Goal: Transaction & Acquisition: Purchase product/service

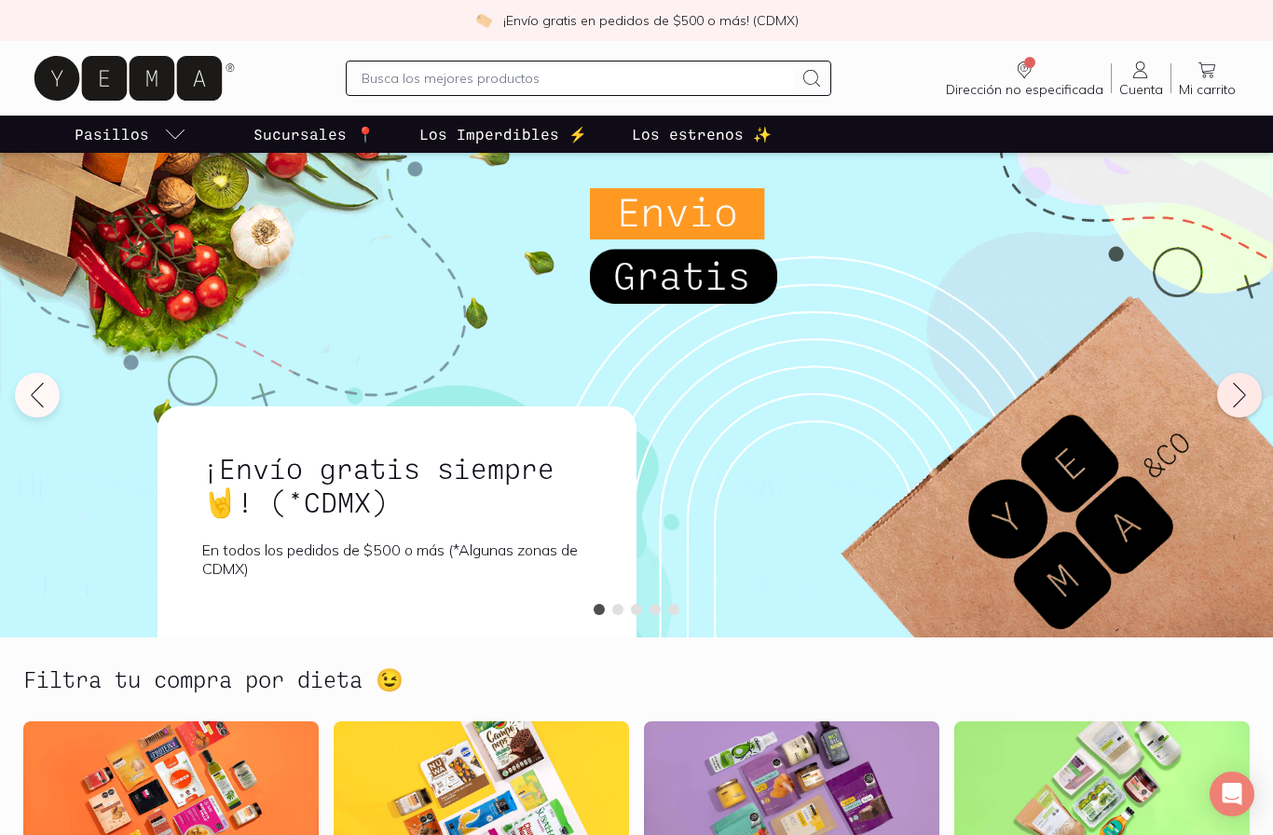
click at [1241, 411] on button at bounding box center [1239, 395] width 45 height 45
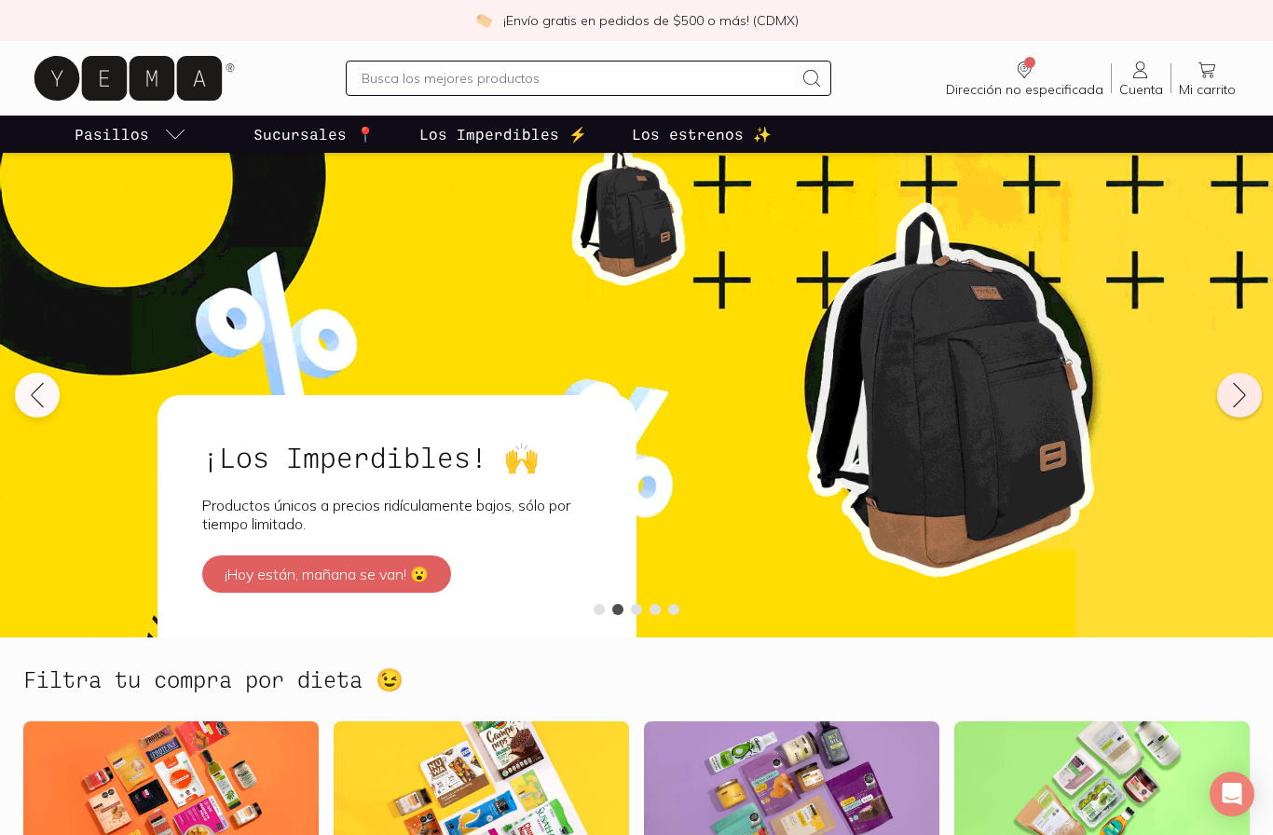
click at [1230, 399] on icon at bounding box center [1239, 395] width 30 height 30
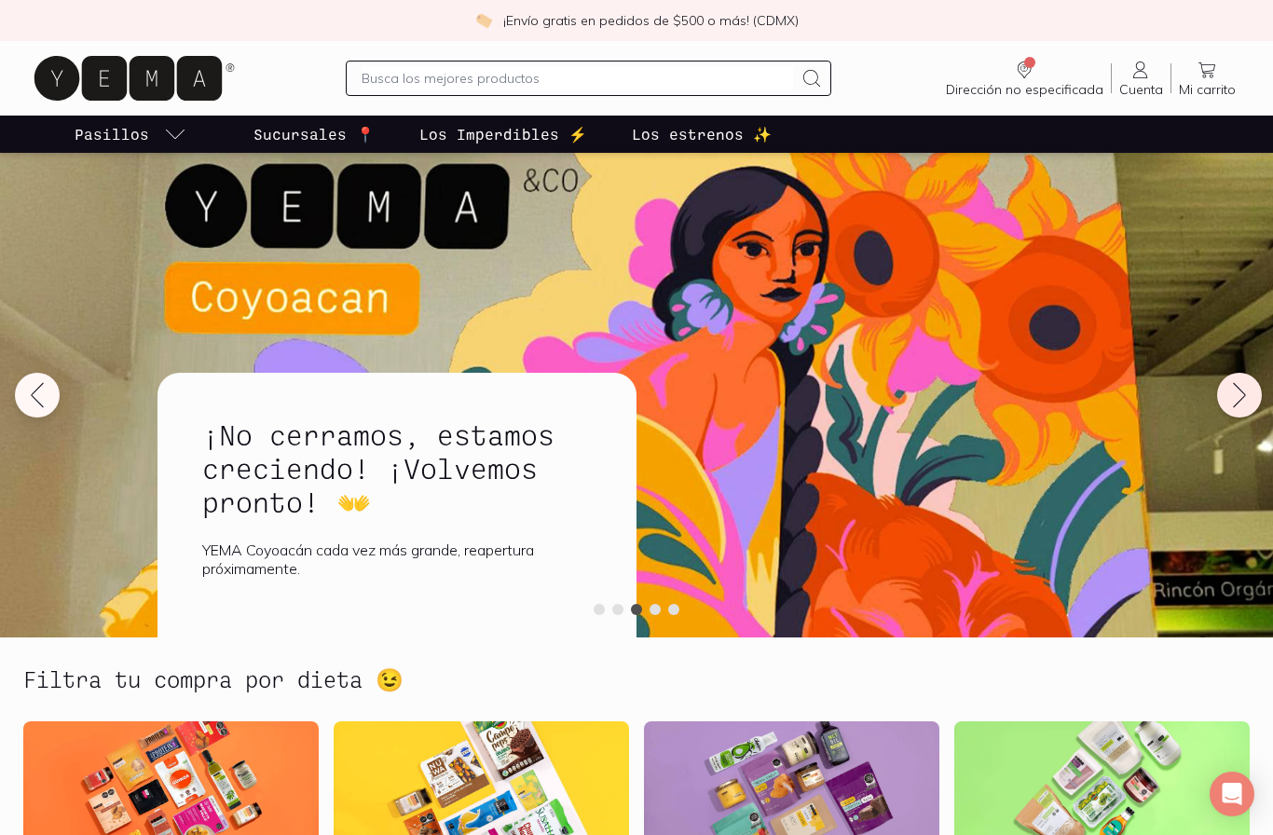
click at [1230, 407] on icon at bounding box center [1239, 395] width 30 height 30
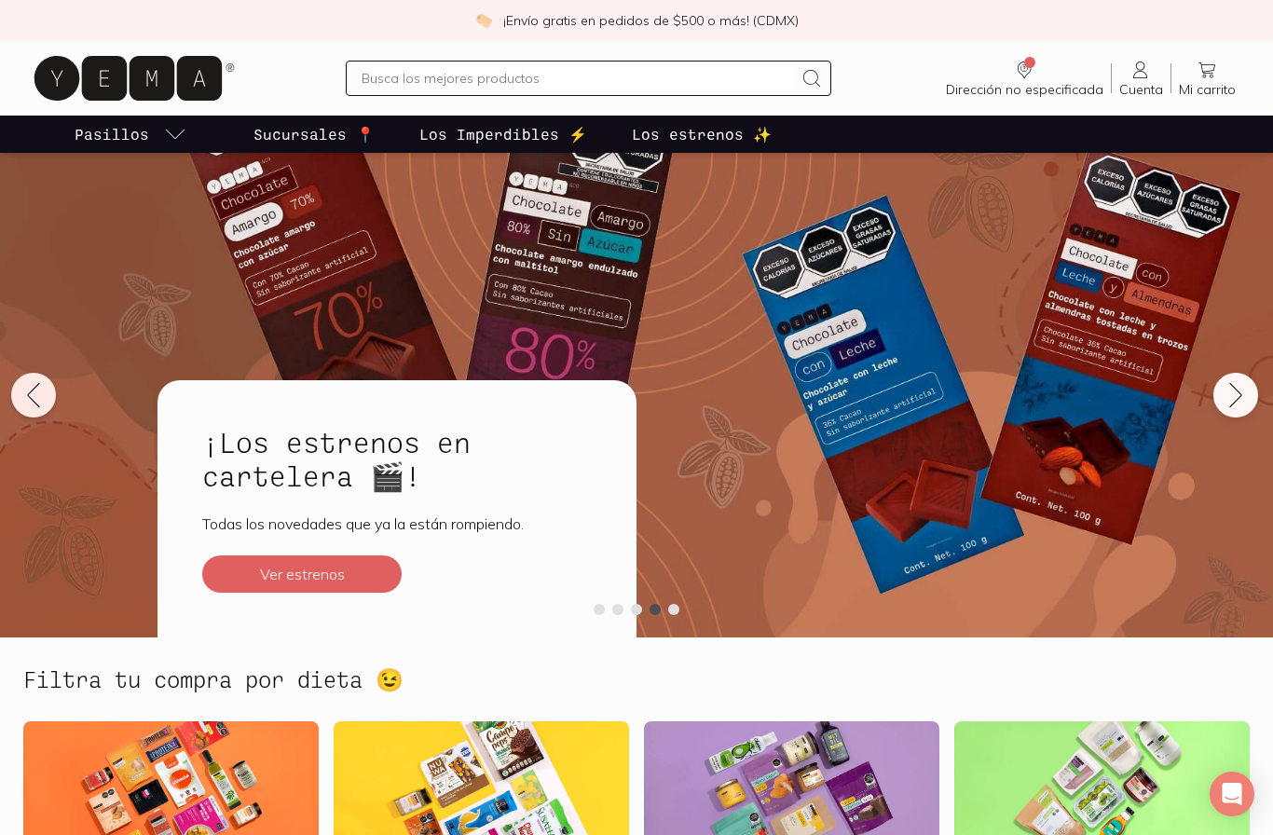
click at [42, 399] on icon at bounding box center [34, 395] width 30 height 30
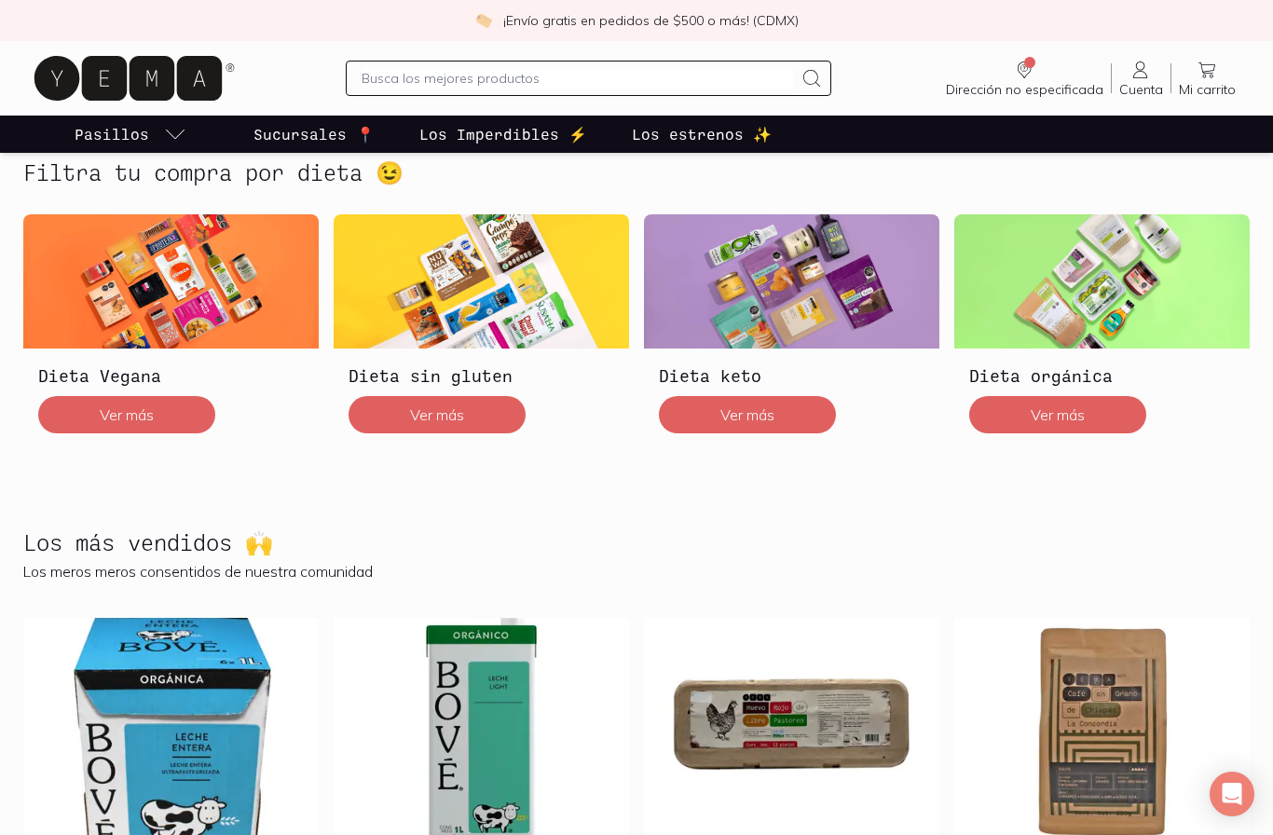
scroll to position [479, 0]
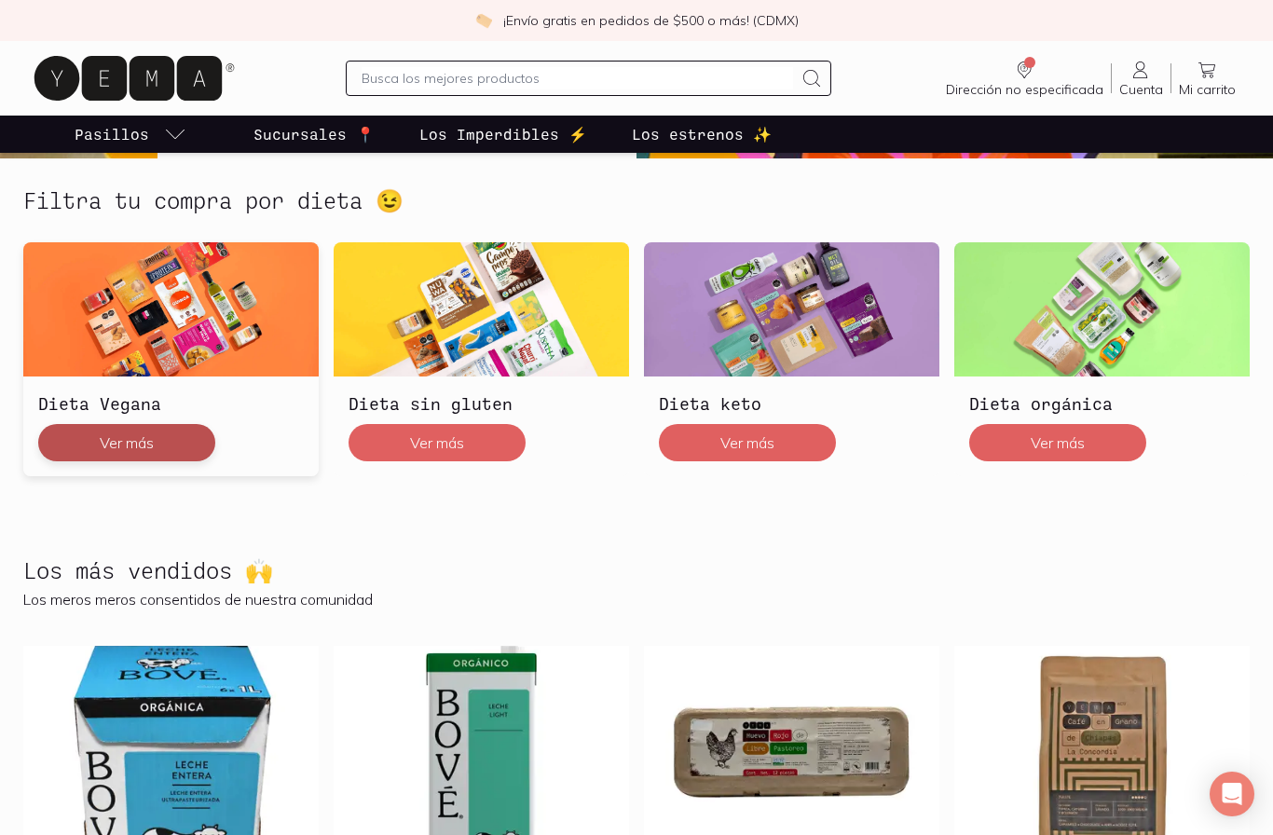
click at [139, 431] on button "Ver más" at bounding box center [126, 442] width 177 height 37
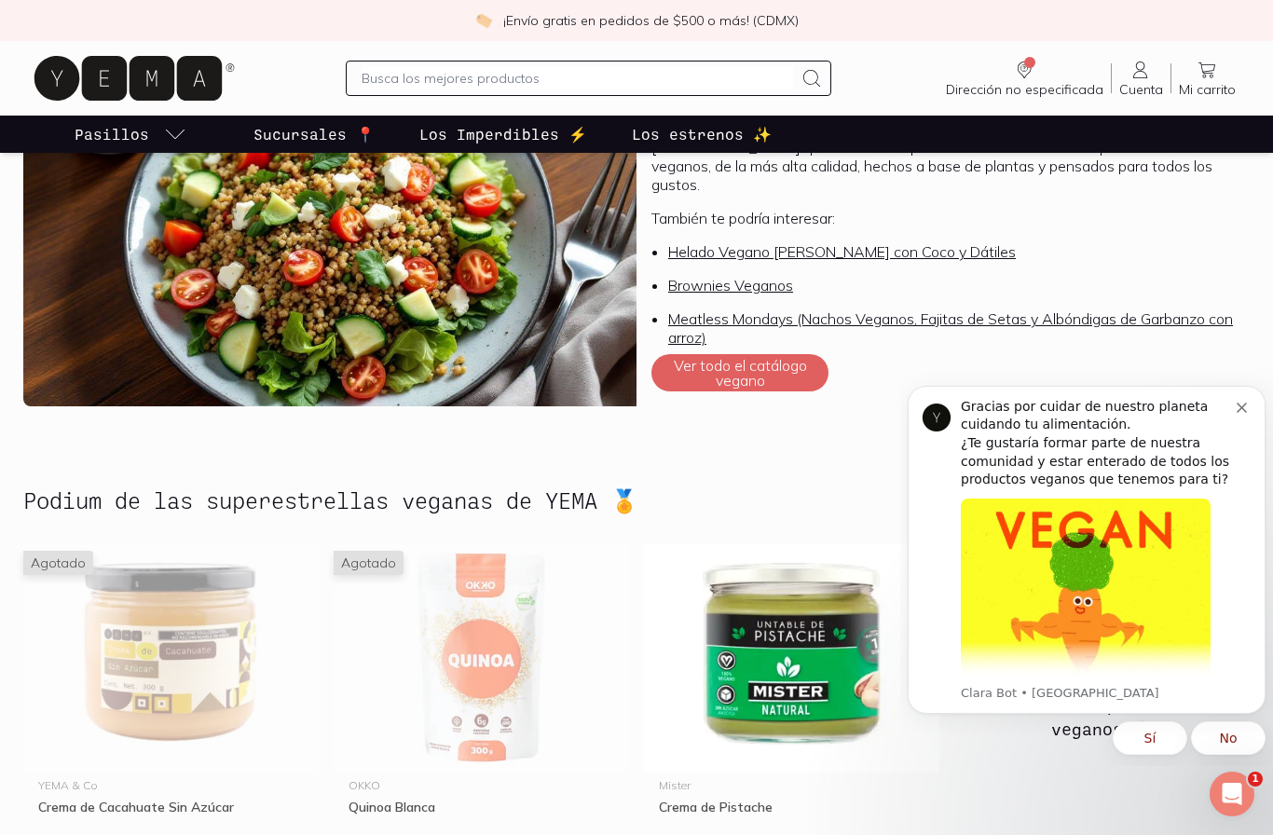
scroll to position [456, 0]
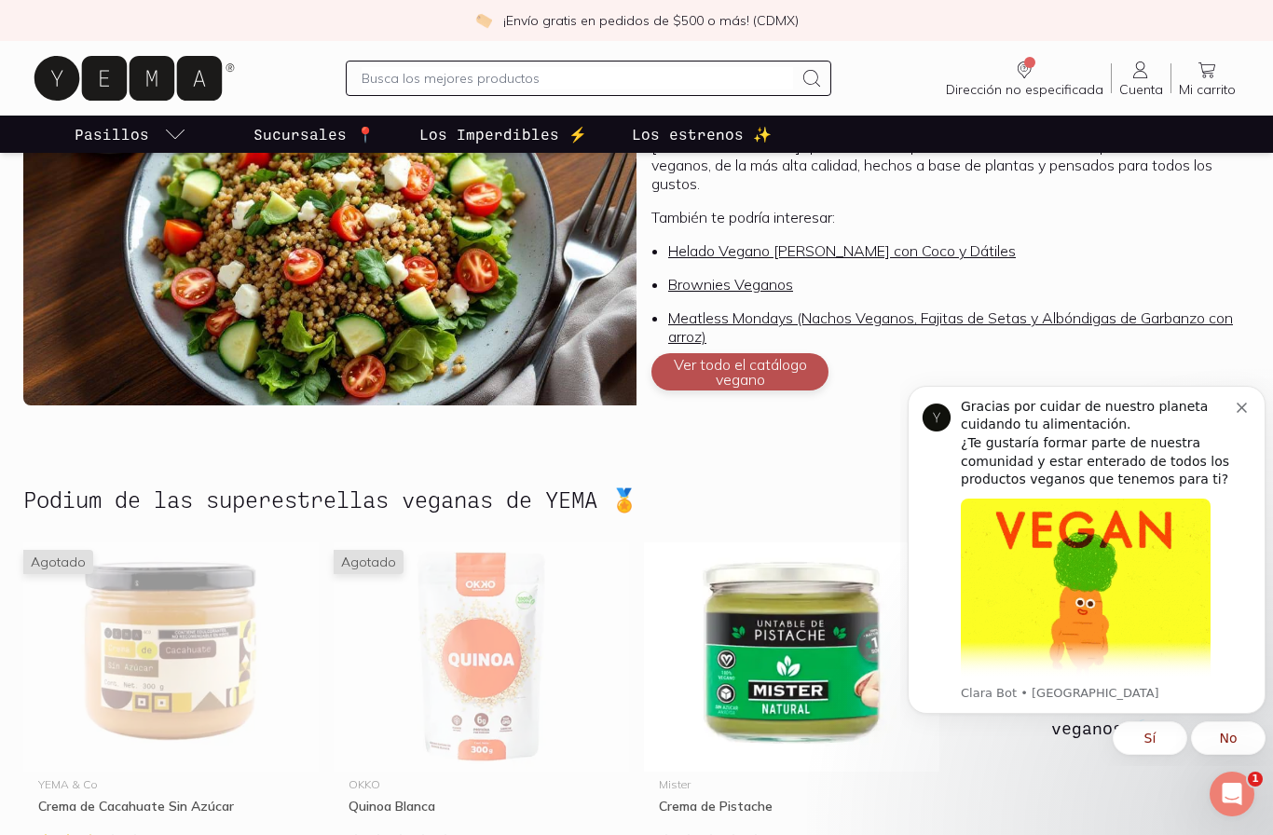
click at [765, 354] on button "Ver todo el catálogo vegano" at bounding box center [739, 371] width 177 height 37
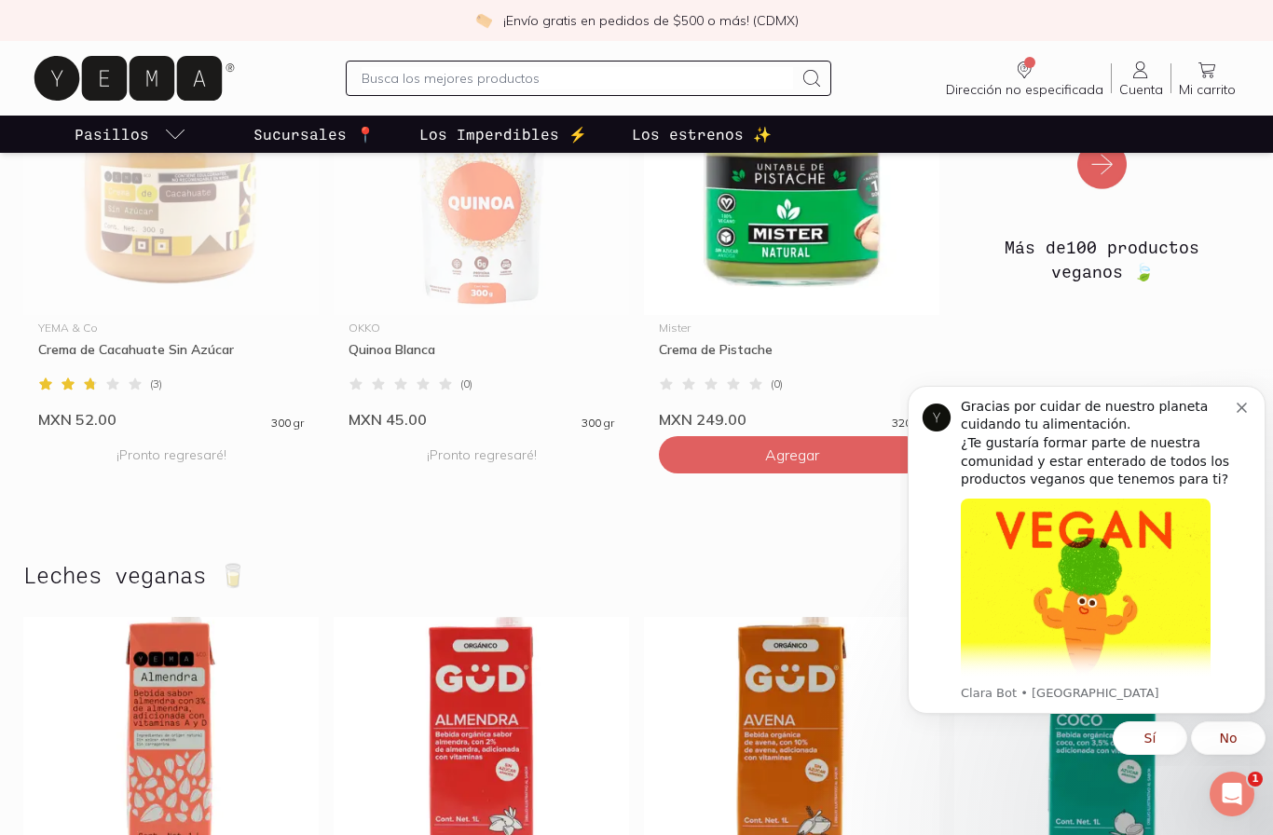
scroll to position [893, 0]
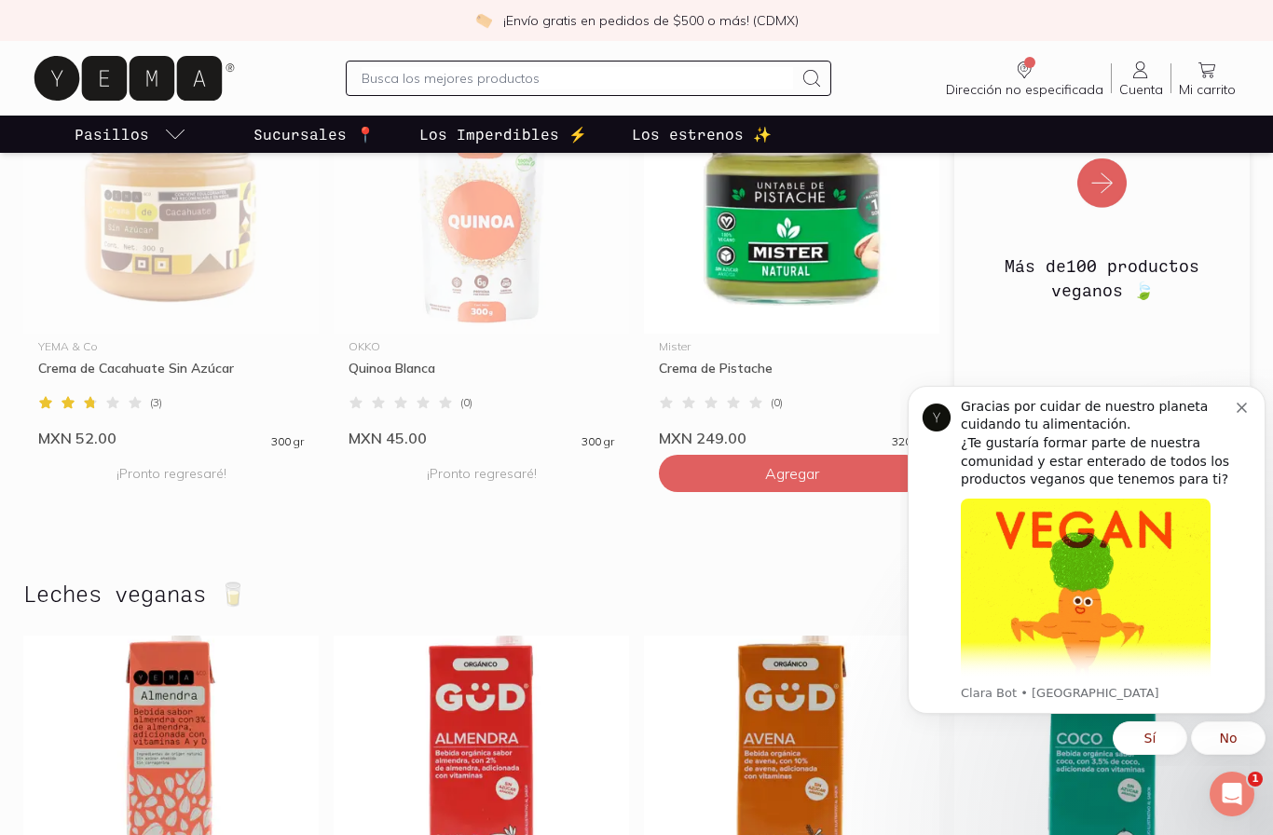
click at [1104, 173] on img at bounding box center [1101, 171] width 295 height 134
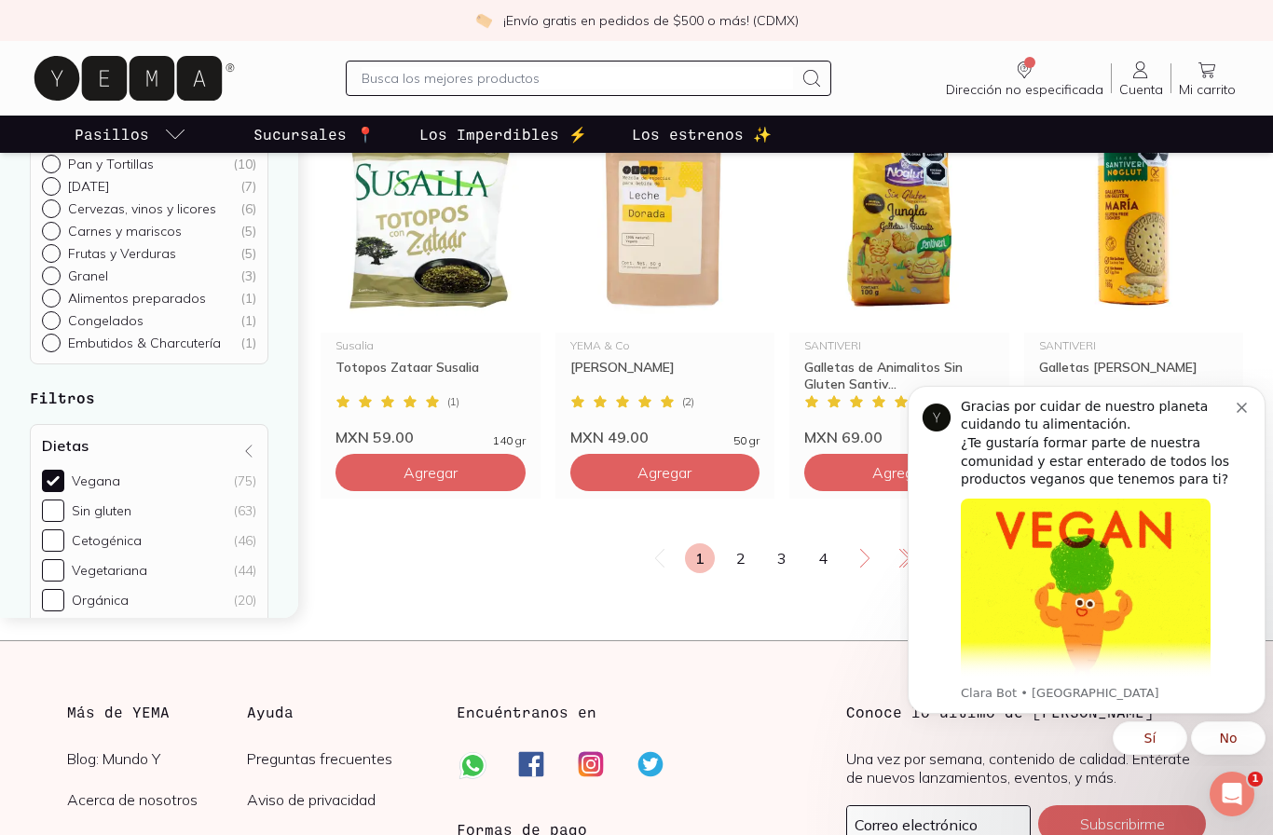
scroll to position [2410, 0]
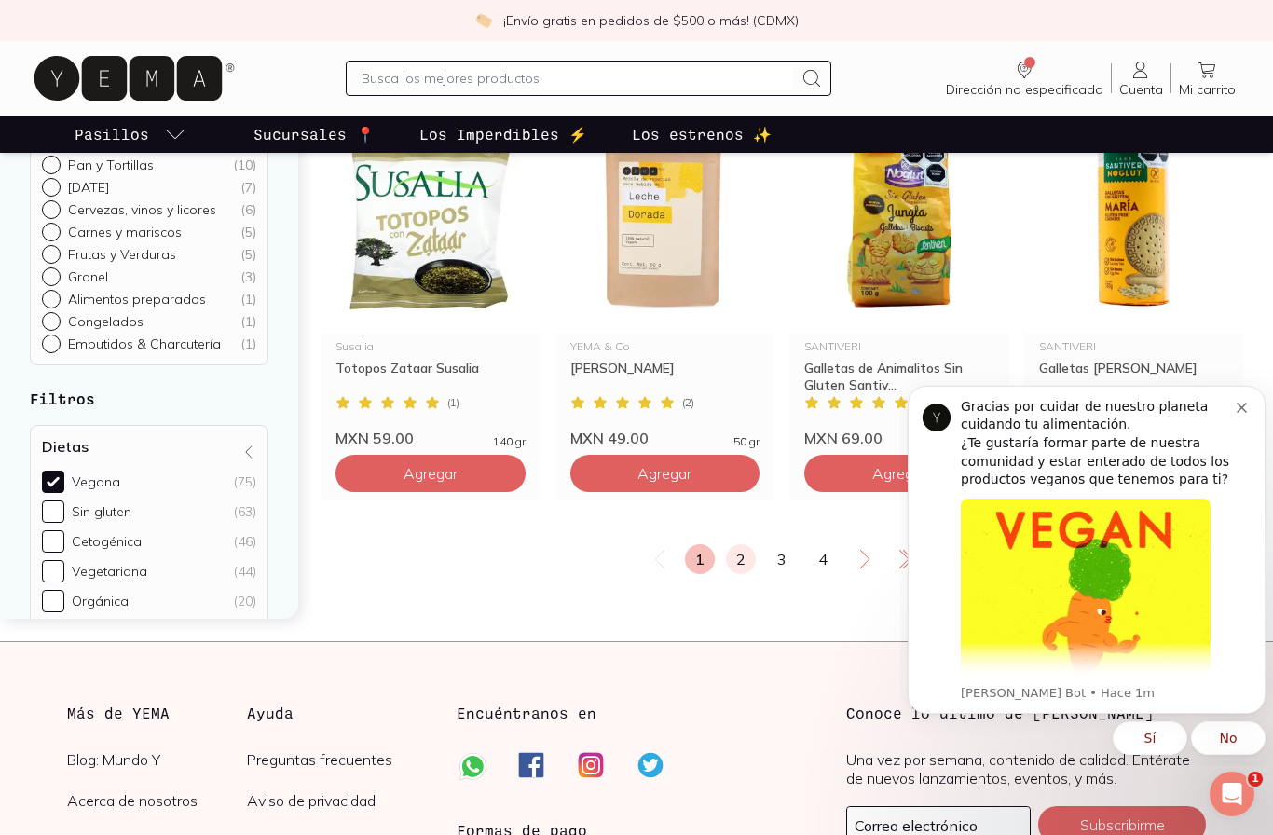
click at [733, 556] on link "2" at bounding box center [741, 559] width 30 height 30
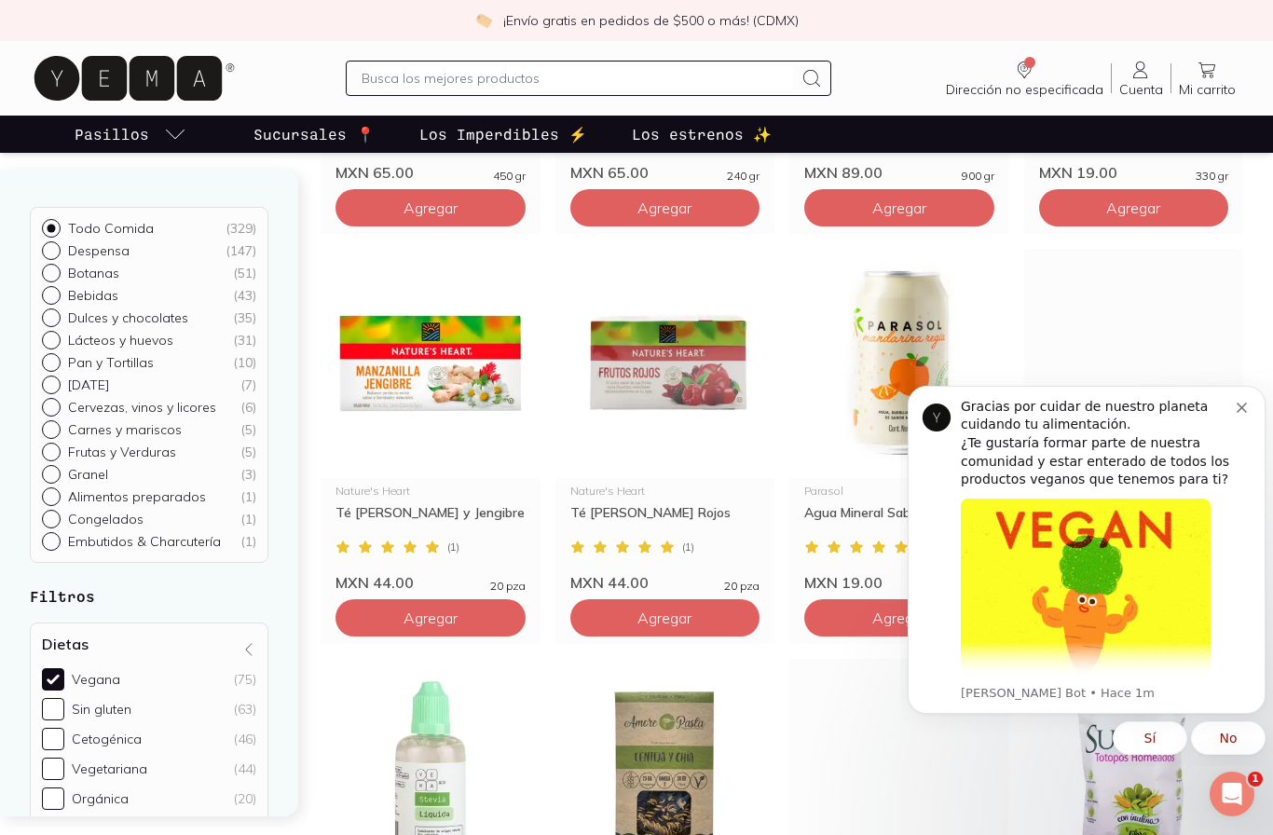
scroll to position [648, 0]
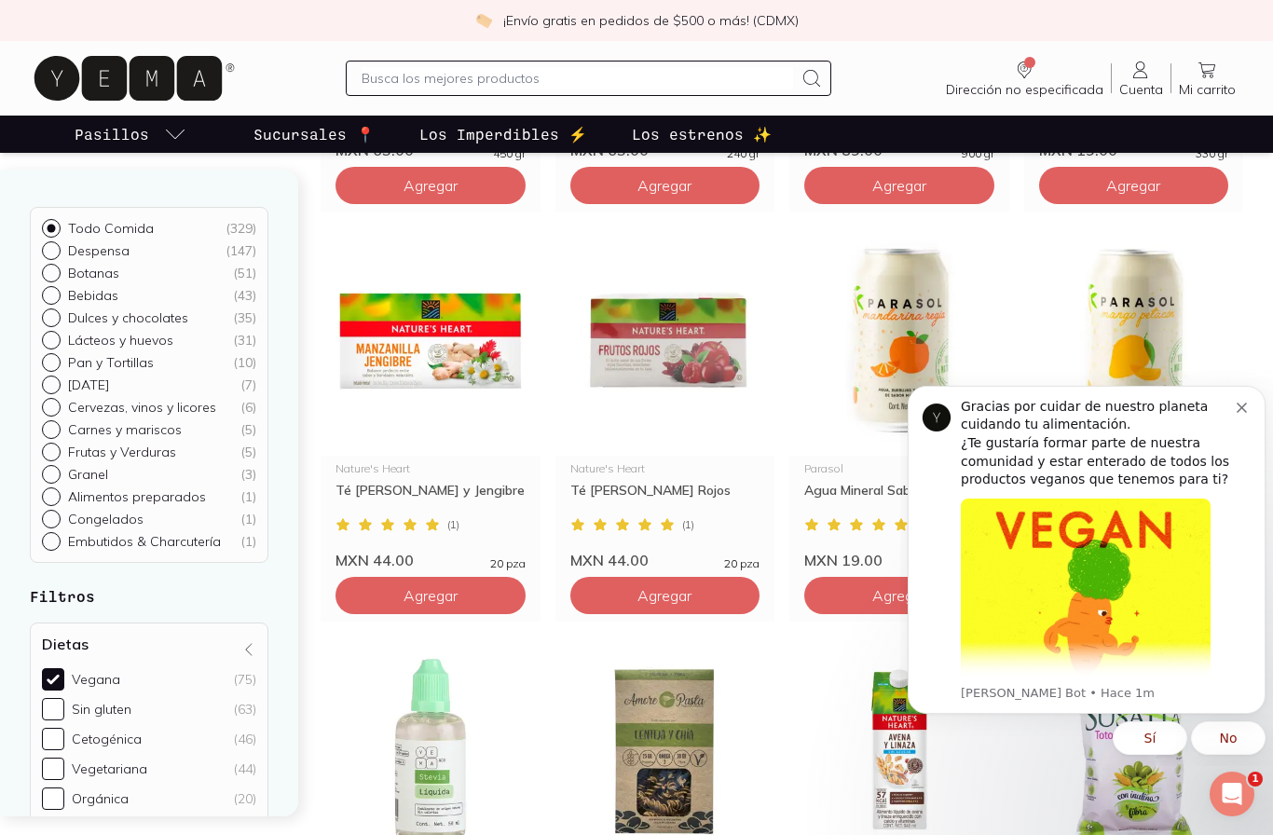
click at [1244, 405] on icon "Dismiss notification" at bounding box center [1241, 407] width 10 height 10
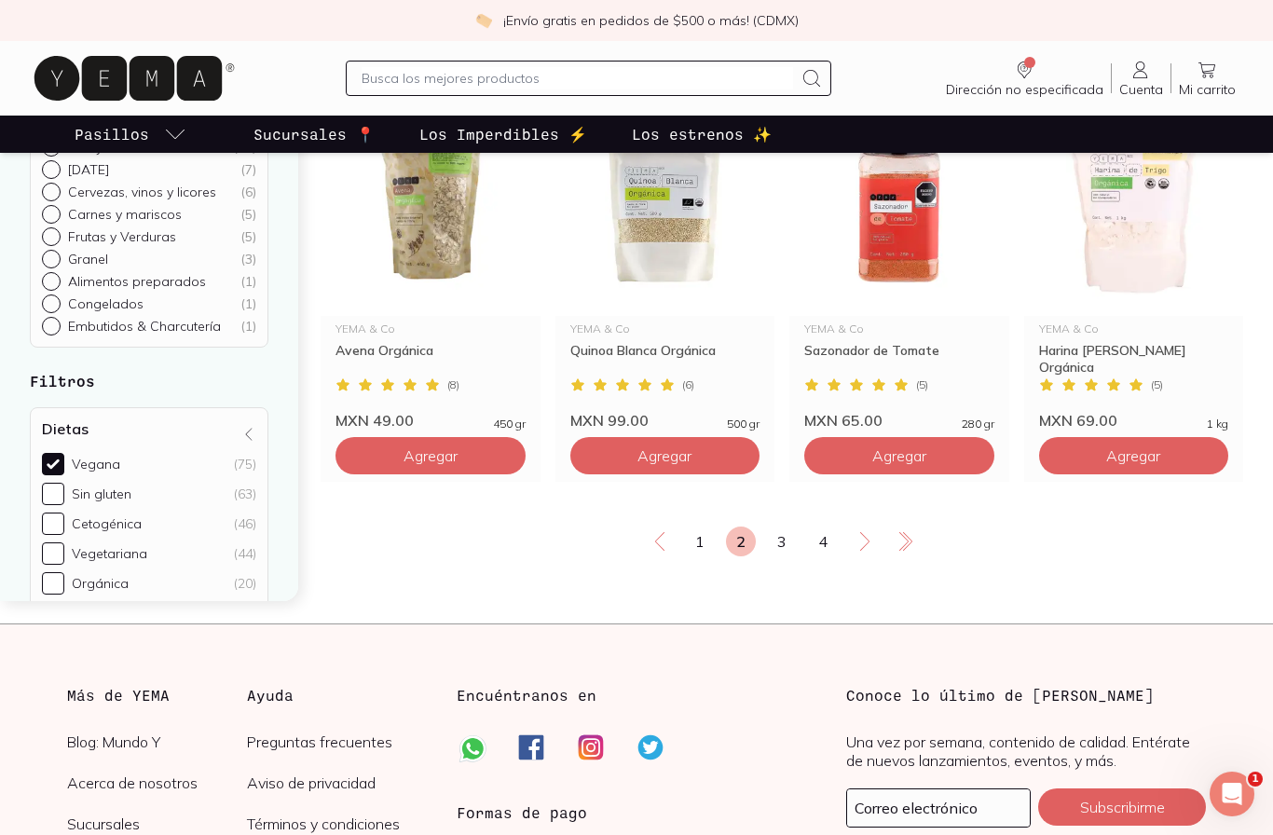
scroll to position [2441, 0]
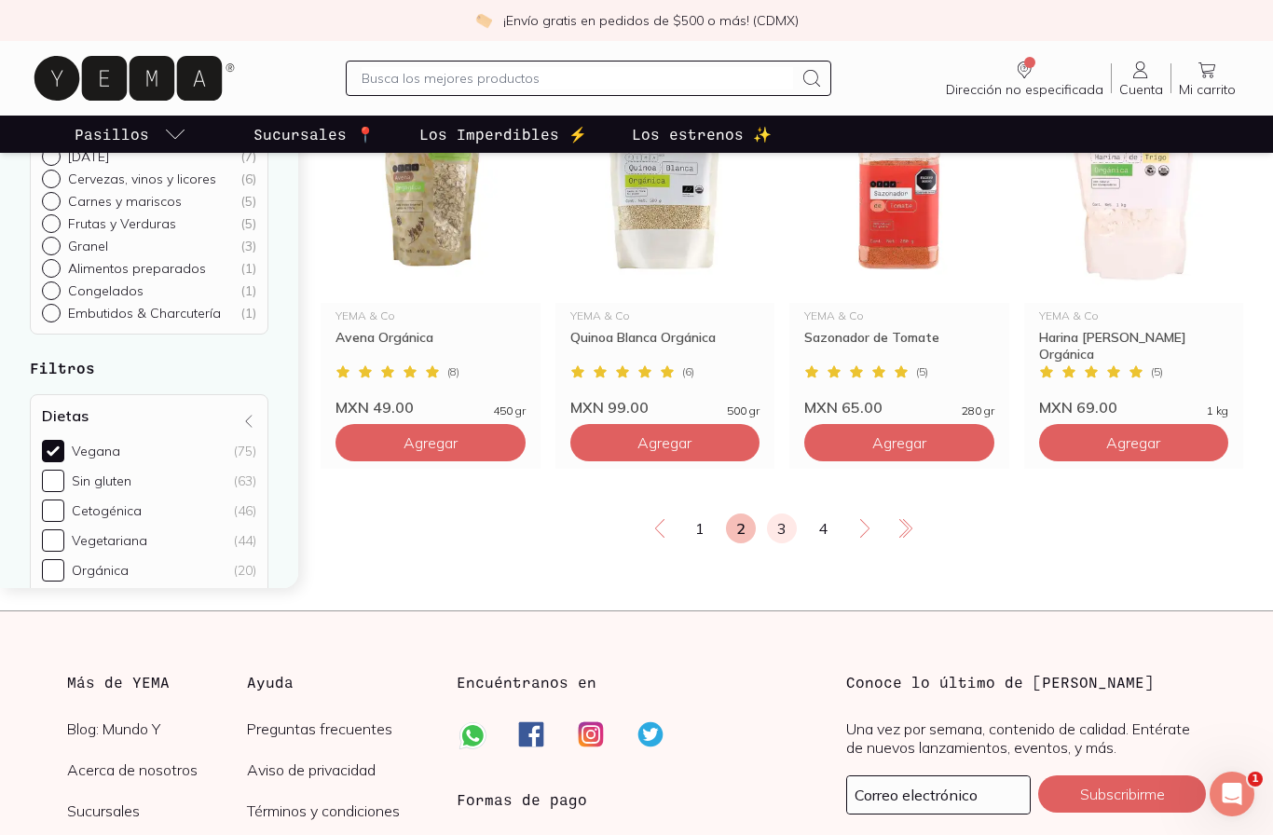
click at [781, 528] on link "3" at bounding box center [782, 528] width 30 height 30
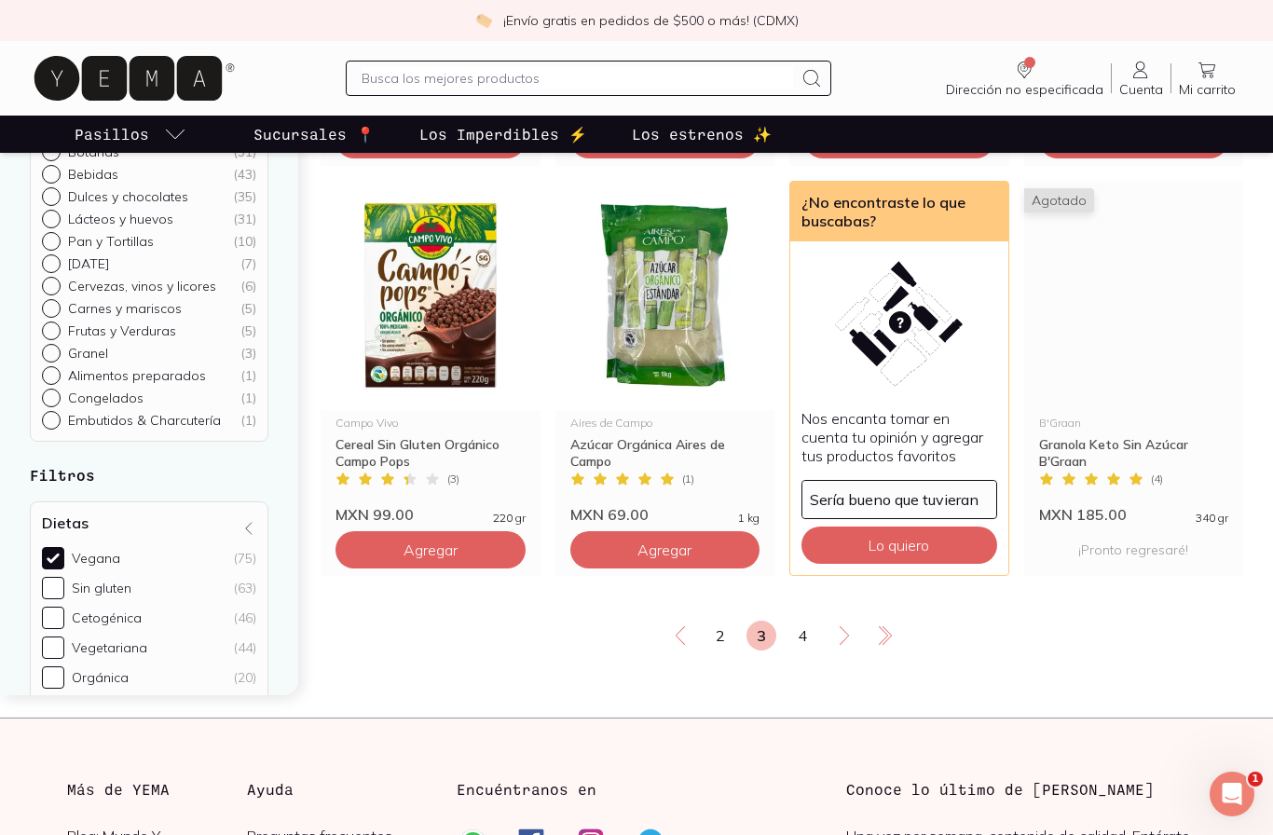
scroll to position [2335, 0]
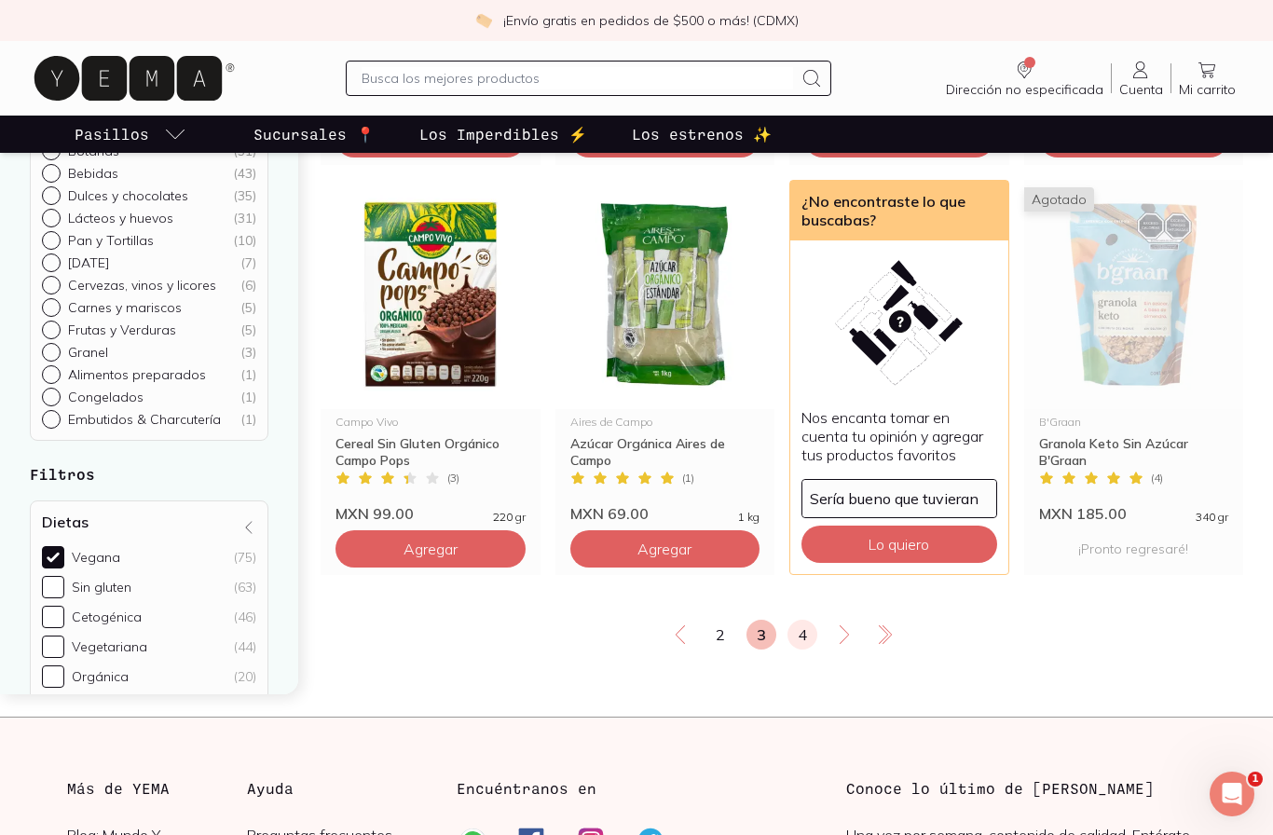
click at [807, 642] on link "4" at bounding box center [802, 635] width 30 height 30
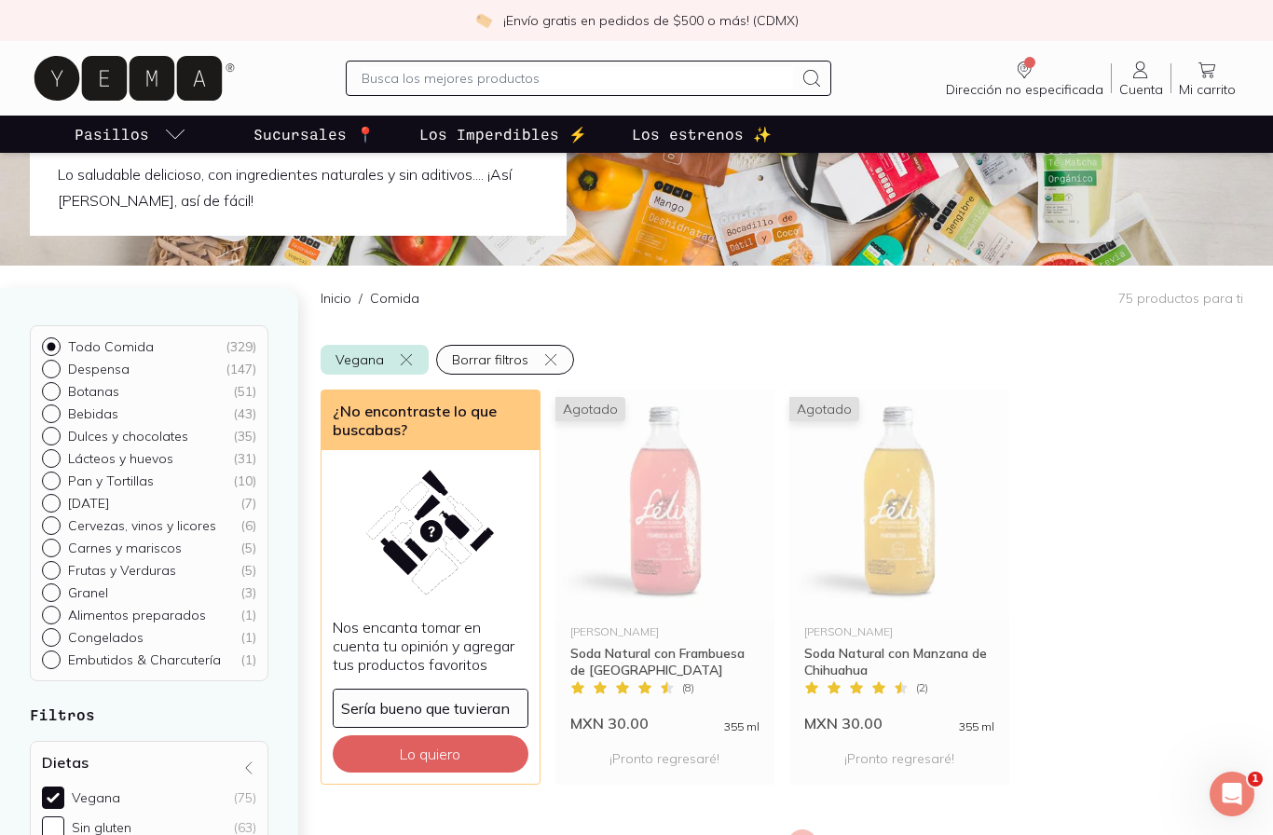
scroll to position [76, 0]
click at [525, 87] on input "text" at bounding box center [576, 78] width 431 height 22
type input "Tofu"
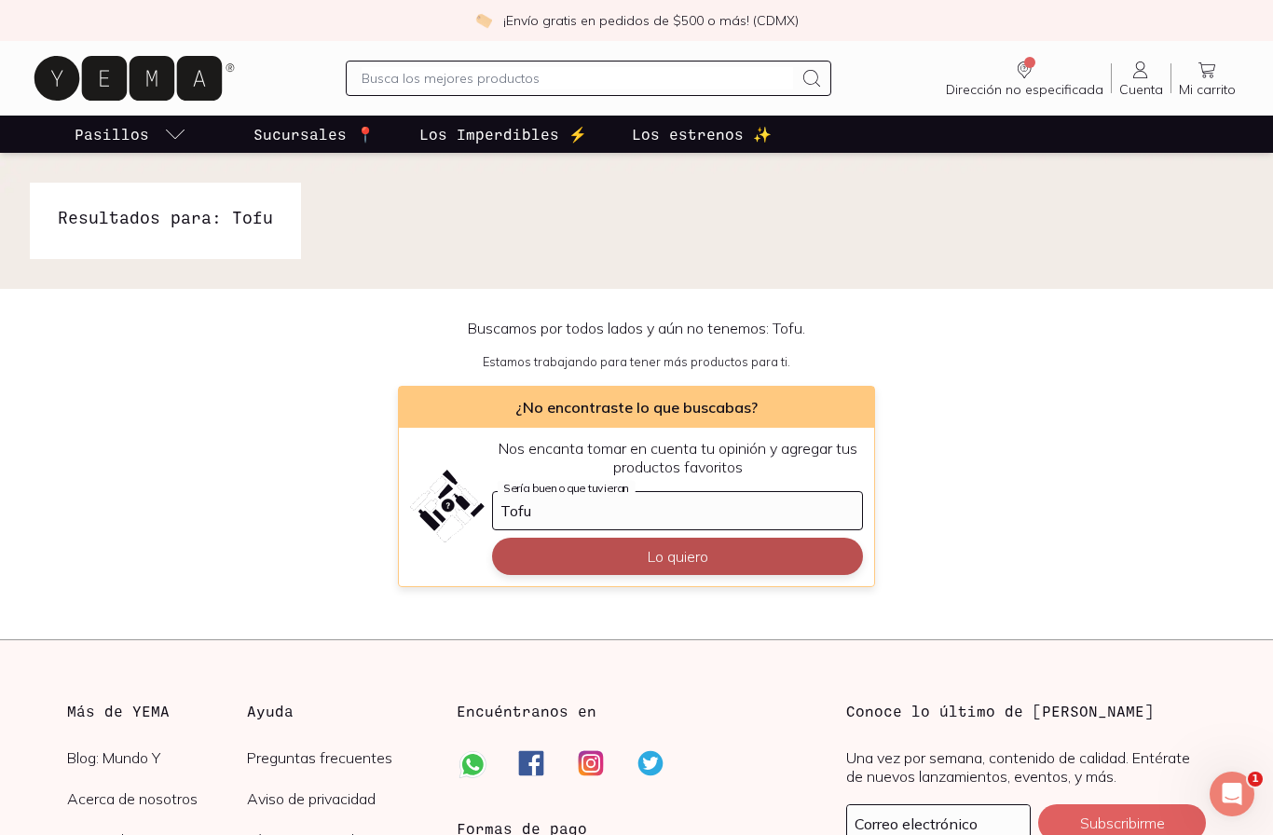
click at [778, 561] on button "Lo quiero" at bounding box center [677, 556] width 371 height 37
